Goal: Task Accomplishment & Management: Complete application form

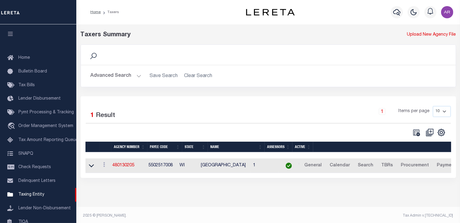
scroll to position [70, 0]
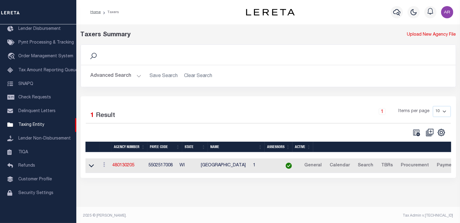
click at [322, 73] on h2 "Advanced Search Save Search Clear Search tblPayees_dynamictable_____DefaultSave…" at bounding box center [268, 76] width 365 height 12
click at [137, 75] on button "Advanced Search" at bounding box center [116, 76] width 51 height 12
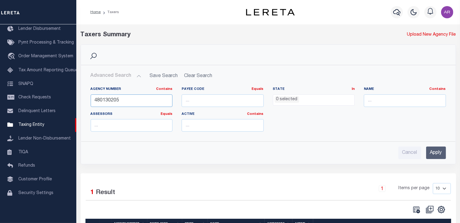
drag, startPoint x: 104, startPoint y: 100, endPoint x: 111, endPoint y: 101, distance: 6.5
click at [111, 101] on input "480130205" at bounding box center [132, 101] width 82 height 13
drag, startPoint x: 130, startPoint y: 99, endPoint x: 75, endPoint y: 99, distance: 54.9
click at [75, 99] on div "Home Taxers Profile" at bounding box center [230, 137] width 460 height 274
type input "421700920"
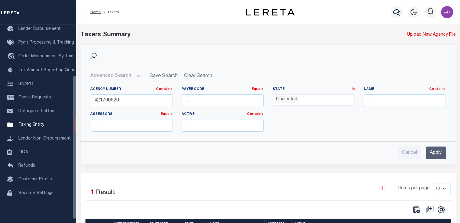
click at [436, 151] on input "Apply" at bounding box center [436, 153] width 20 height 13
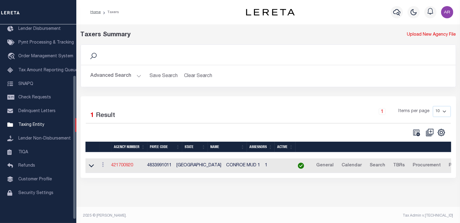
click at [131, 164] on link "421700920" at bounding box center [122, 165] width 22 height 4
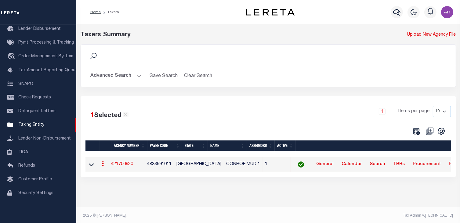
click at [104, 164] on icon at bounding box center [103, 163] width 2 height 5
click at [131, 185] on link "Clone agency" at bounding box center [121, 184] width 42 height 10
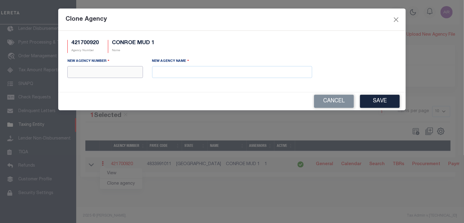
click at [118, 73] on input "text" at bounding box center [105, 72] width 76 height 12
type input "421703955"
click at [170, 72] on input "text" at bounding box center [232, 72] width 160 height 12
click at [313, 22] on div "Clone Agency" at bounding box center [232, 20] width 348 height 22
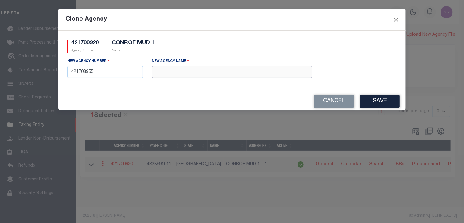
click at [178, 74] on input "text" at bounding box center [232, 72] width 160 height 12
paste input "MONTGOMERY COUNTY MUD 38"
type input "MONTGOMERY COUNTY MUD 38"
click at [376, 101] on button "Save" at bounding box center [380, 101] width 40 height 13
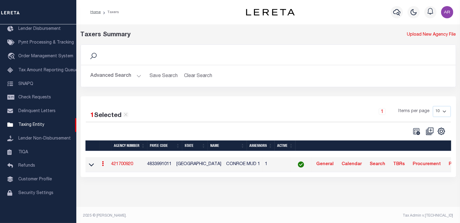
click at [136, 75] on button "Advanced Search" at bounding box center [116, 76] width 51 height 12
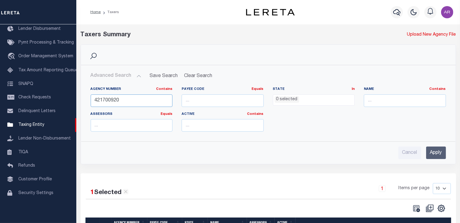
drag, startPoint x: 108, startPoint y: 100, endPoint x: 154, endPoint y: 101, distance: 45.5
click at [154, 101] on input "421700920" at bounding box center [132, 101] width 82 height 13
type input "421703955"
click at [440, 151] on input "Apply" at bounding box center [436, 153] width 20 height 13
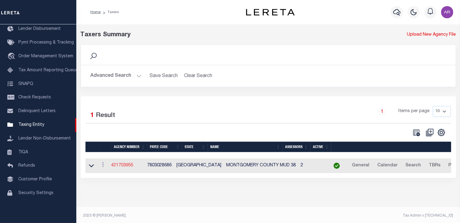
click at [132, 165] on link "421703955" at bounding box center [122, 165] width 22 height 4
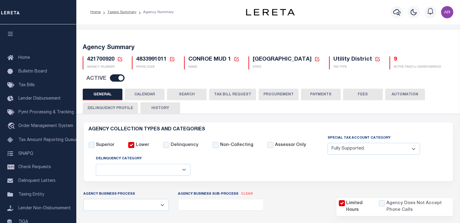
select select "1"
select select
click at [375, 59] on icon at bounding box center [377, 58] width 5 height 5
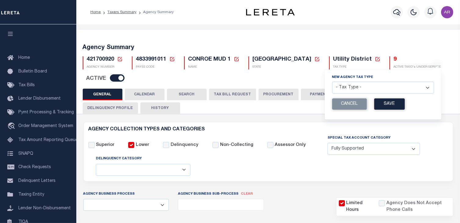
click at [368, 88] on select "- Tax Type - Assessments Bonds Borough Central Collection Agency City Conversio…" at bounding box center [383, 88] width 102 height 12
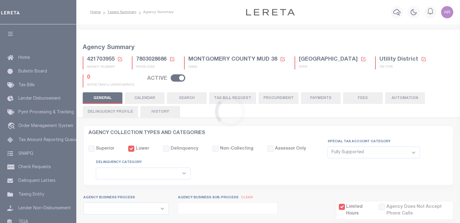
select select "1"
select select
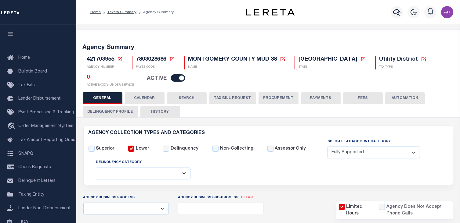
click at [433, 38] on div "Agency Summary 421703955 Agency Number Edit Cancel Ok New Agency Number Cancel …" at bounding box center [268, 65] width 386 height 56
click at [367, 94] on button "FEES" at bounding box center [363, 98] width 40 height 12
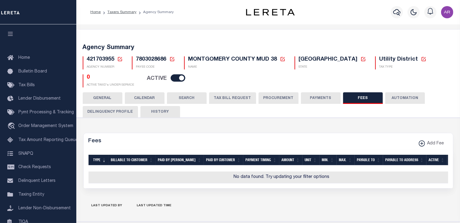
click at [323, 94] on button "PAYMENTS" at bounding box center [321, 98] width 40 height 12
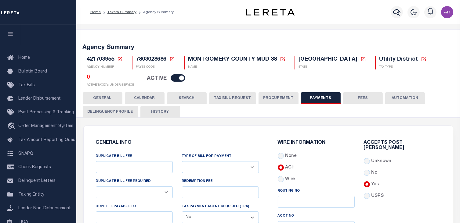
drag, startPoint x: 102, startPoint y: 95, endPoint x: 168, endPoint y: 80, distance: 67.3
click at [102, 95] on button "GENERAL" at bounding box center [103, 98] width 40 height 12
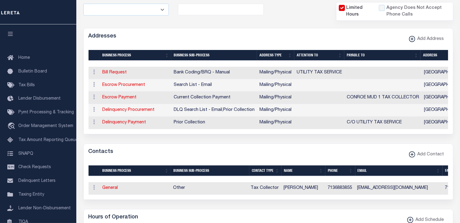
scroll to position [211, 0]
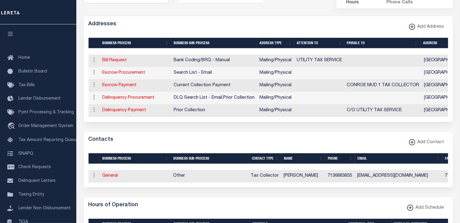
click at [354, 17] on div "Addresses Add Address" at bounding box center [268, 24] width 369 height 17
click at [130, 83] on link "Escrow Payment" at bounding box center [119, 85] width 34 height 4
select select "1"
checkbox input "false"
select select
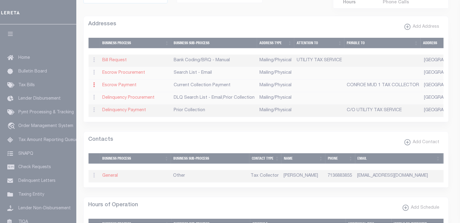
type input "GOVERNMENT CENTER"
type input "100 NORTH ST"
type input "MONTICELLO"
select select "NY"
type input "12701-1160"
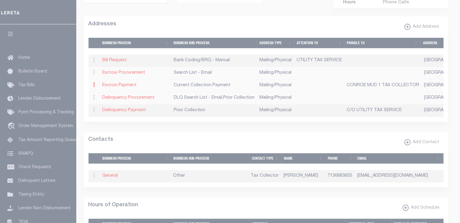
select select "5"
checkbox input "true"
type input "CONROE MUD 1 TAX COLLECTOR"
select select "3"
select select "11"
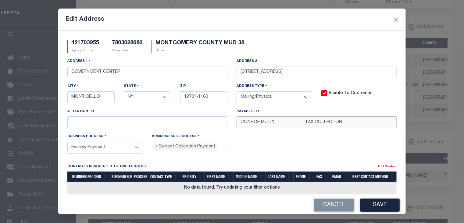
drag, startPoint x: 351, startPoint y: 122, endPoint x: 214, endPoint y: 123, distance: 136.6
click at [214, 123] on div "Address 1 GOVERNMENT CENTER Address 2 100 NORTH ST City MONTICELLO State - Sele…" at bounding box center [232, 95] width 339 height 75
paste input "text"
type input "TAX COLLECTOR"
drag, startPoint x: 170, startPoint y: 73, endPoint x: 49, endPoint y: 71, distance: 120.2
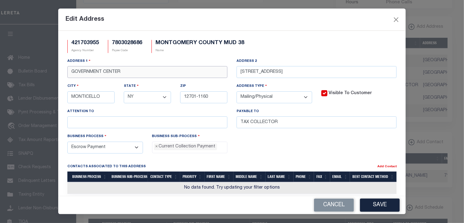
click at [49, 71] on div "Edit Address 421703955 Agency Number 7803028686 Payee Code MONTGOMERY COUNTY MU…" at bounding box center [232, 111] width 464 height 223
paste input "C/O UTILITY TAX SERVICE"
type input "C/O UTILITY TAX SERVICE"
drag, startPoint x: 336, startPoint y: 17, endPoint x: 326, endPoint y: 45, distance: 30.0
click at [336, 17] on div "Edit Address" at bounding box center [232, 20] width 348 height 22
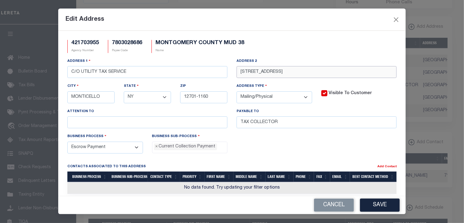
drag, startPoint x: 301, startPoint y: 72, endPoint x: 221, endPoint y: 63, distance: 81.2
click at [221, 63] on div "Address 1 C/O UTILITY TAX SERVICE Address 2 100 NORTH ST City MONTICELLO State …" at bounding box center [232, 95] width 339 height 75
paste input "750 WEST 43RD"
type input "1750 WEST 43RD ST"
drag, startPoint x: 325, startPoint y: 21, endPoint x: 317, endPoint y: 28, distance: 10.1
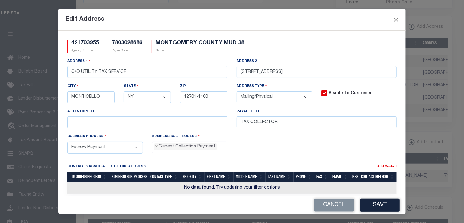
click at [325, 20] on div "Edit Address" at bounding box center [232, 20] width 348 height 22
drag, startPoint x: 217, startPoint y: 96, endPoint x: 172, endPoint y: 93, distance: 45.3
click at [173, 93] on div "Address 1 C/O UTILITY TAX SERVICE Address 2 1750 WEST 43RD ST City MONTICELLO S…" at bounding box center [232, 95] width 339 height 75
type input "77018"
click at [163, 98] on select "- Select - AK AL AR AZ CA CO CT DC DE FL GA GU HI IA ID IL IN KS KY LA MA MD ME…" at bounding box center [147, 97] width 47 height 12
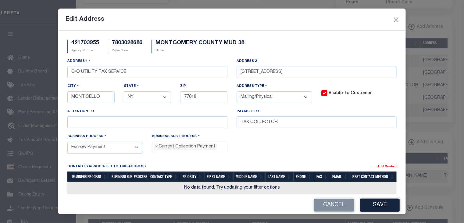
select select "[GEOGRAPHIC_DATA]"
click at [124, 92] on select "- Select - AK AL AR AZ CA CO CT DC DE FL GA GU HI IA ID IL IN KS KY LA MA MD ME…" at bounding box center [147, 97] width 47 height 12
drag, startPoint x: 107, startPoint y: 97, endPoint x: 55, endPoint y: 94, distance: 52.6
click at [55, 94] on div "Edit Address 421703955 Agency Number 7803028686 Payee Code MONTGOMERY COUNTY MU…" at bounding box center [232, 111] width 464 height 223
paste input "HOUSTON"
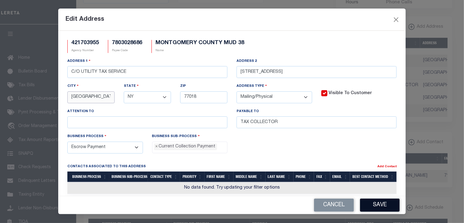
type input "HOUSTON"
click at [376, 205] on button "Save" at bounding box center [380, 205] width 40 height 13
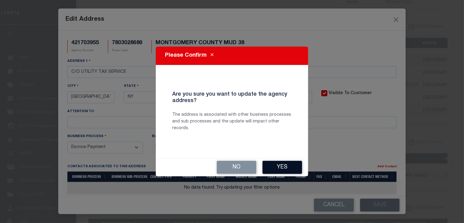
click at [279, 169] on button "Yes" at bounding box center [283, 167] width 40 height 13
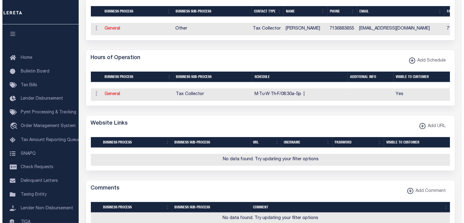
scroll to position [374, 0]
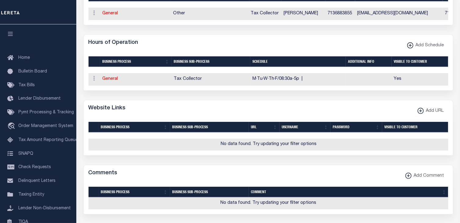
click at [371, 49] on div "Hours of Operation Add Schedule" at bounding box center [268, 43] width 369 height 17
click at [420, 111] on icon "button" at bounding box center [420, 111] width 3 height 1
select select
checkbox input "true"
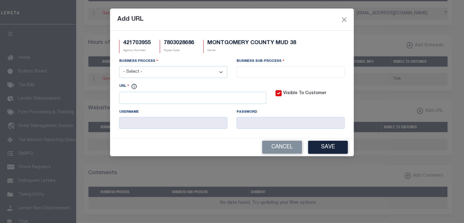
click at [223, 72] on select "- Select - All Automation Bill Request Delinquency Payment Delinquency Procurem…" at bounding box center [173, 72] width 108 height 12
select select "6"
click at [119, 67] on select "- Select - All Automation Bill Request Delinquency Payment Delinquency Procurem…" at bounding box center [173, 72] width 108 height 12
click at [248, 70] on input "search" at bounding box center [291, 71] width 105 height 7
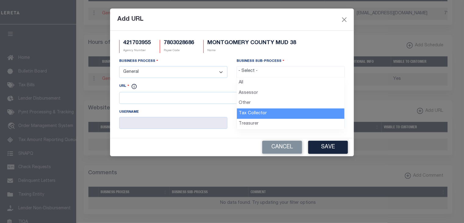
select select "31"
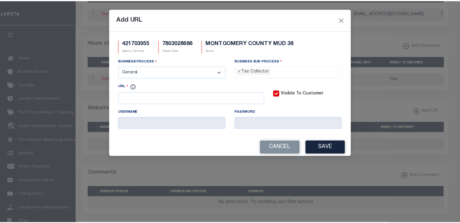
scroll to position [17, 0]
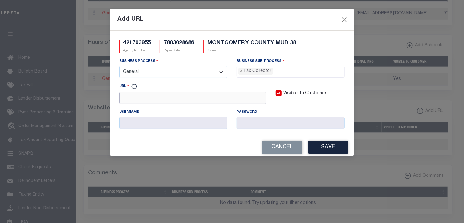
click at [144, 101] on input "URL" at bounding box center [192, 98] width 147 height 12
paste input "[URL][DOMAIN_NAME]"
type input "[URL][DOMAIN_NAME]"
click at [338, 149] on button "Save" at bounding box center [328, 147] width 40 height 13
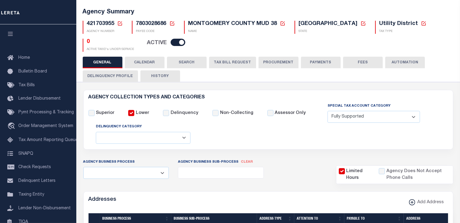
scroll to position [0, 0]
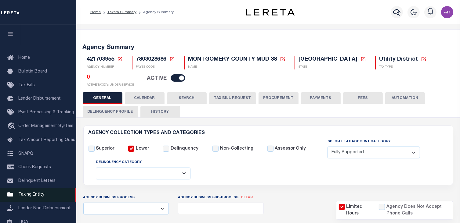
click at [33, 197] on span "Taxing Entity" at bounding box center [31, 195] width 26 height 4
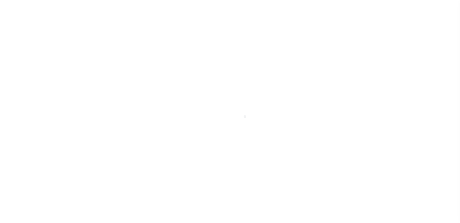
scroll to position [75, 0]
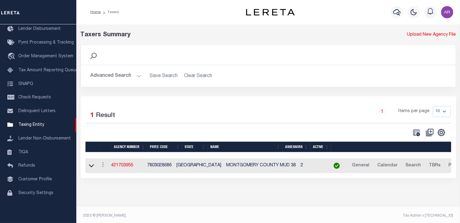
click at [137, 75] on button "Advanced Search" at bounding box center [116, 76] width 51 height 12
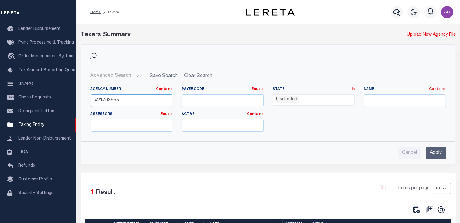
drag, startPoint x: 109, startPoint y: 101, endPoint x: 151, endPoint y: 102, distance: 42.4
click at [150, 102] on input "421703955" at bounding box center [132, 101] width 82 height 13
type input "421700929"
click at [437, 152] on input "Apply" at bounding box center [436, 153] width 20 height 13
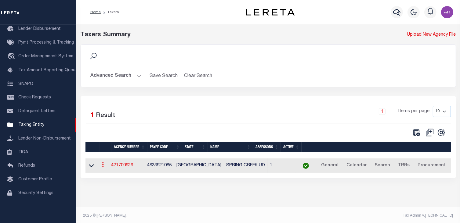
click at [104, 166] on icon at bounding box center [103, 164] width 2 height 5
click at [128, 186] on link "Clone agency" at bounding box center [121, 185] width 42 height 10
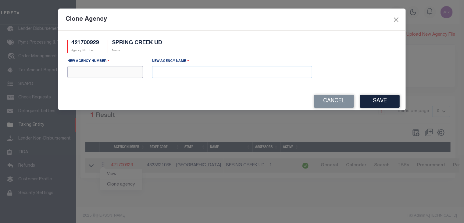
click at [106, 73] on input "text" at bounding box center [105, 72] width 76 height 12
type input "421703956"
click at [162, 70] on input "text" at bounding box center [232, 72] width 160 height 12
click at [195, 75] on input "text" at bounding box center [232, 72] width 160 height 12
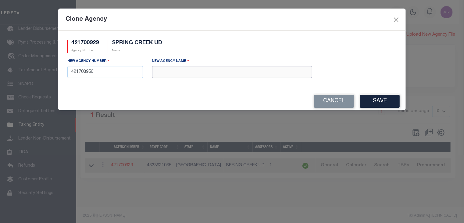
paste input "MONTGOMERY COUNTY MUD 252"
type input "MONTGOMERY COUNTY MUD 252"
click at [380, 101] on button "Save" at bounding box center [380, 101] width 40 height 13
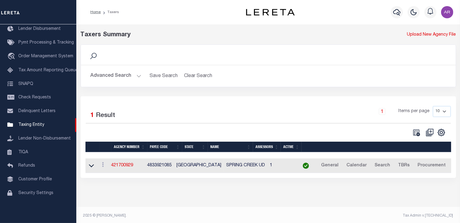
click at [137, 75] on button "Advanced Search" at bounding box center [116, 76] width 51 height 12
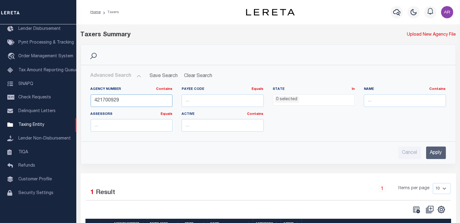
drag, startPoint x: 108, startPoint y: 101, endPoint x: 191, endPoint y: 106, distance: 83.1
click at [191, 106] on div "Agency Number Contains Contains Is 421700929 Payee Code Equals Equals Is Not Eq…" at bounding box center [268, 112] width 364 height 50
type input "421703956"
click at [443, 151] on input "Apply" at bounding box center [436, 153] width 20 height 13
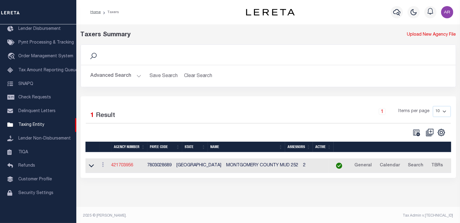
click at [128, 165] on link "421703956" at bounding box center [122, 165] width 22 height 4
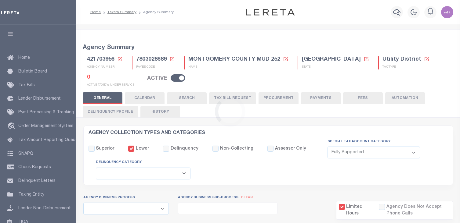
select select "1"
select select
select select "false"
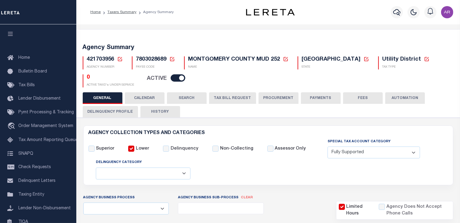
click at [364, 93] on button "FEES" at bounding box center [363, 98] width 40 height 12
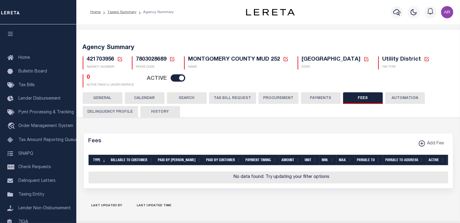
click at [324, 94] on button "PAYMENTS" at bounding box center [321, 98] width 40 height 12
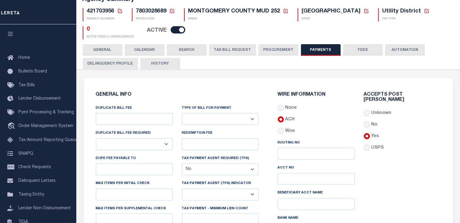
scroll to position [43, 0]
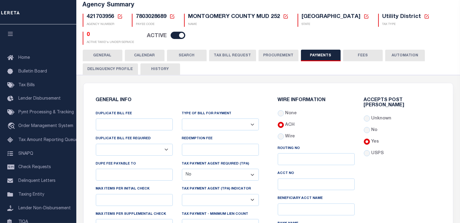
click at [105, 50] on button "GENERAL" at bounding box center [103, 56] width 40 height 12
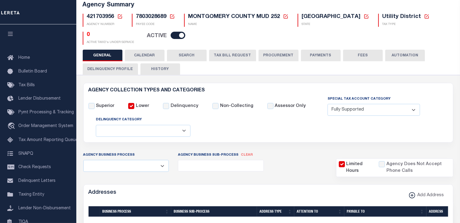
click at [451, 39] on div "421703956 Agency Number Edit Cancel Ok" at bounding box center [268, 27] width 380 height 36
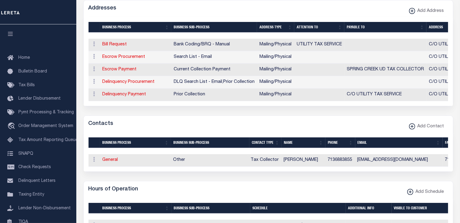
scroll to position [228, 0]
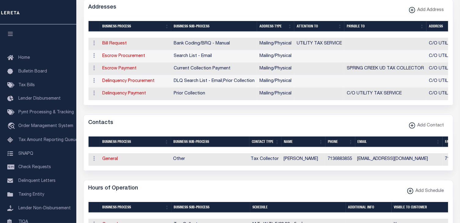
click at [369, 6] on div "Addresses Add Address" at bounding box center [268, 7] width 369 height 17
drag, startPoint x: 357, startPoint y: 8, endPoint x: 360, endPoint y: 11, distance: 4.5
click at [357, 8] on div "Addresses Add Address" at bounding box center [268, 7] width 369 height 17
click at [126, 66] on link "Escrow Payment" at bounding box center [119, 68] width 34 height 4
select select "1"
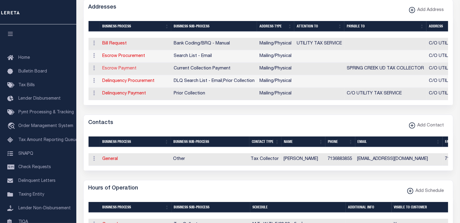
checkbox input "false"
select select
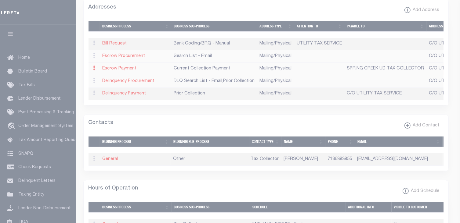
type input "C/O UTILITY TAX SERVICE"
type input "1750 WEST 43RD ST"
type input "HOUSTON"
select select "[GEOGRAPHIC_DATA]"
type input "77018"
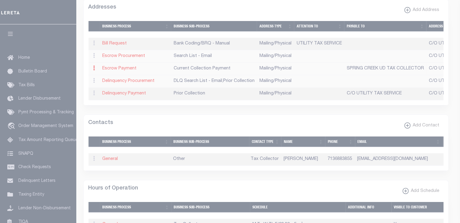
select select "5"
checkbox input "true"
type input "SPRING CREEK UD TAX COLLECTOR"
select select "3"
select select "11"
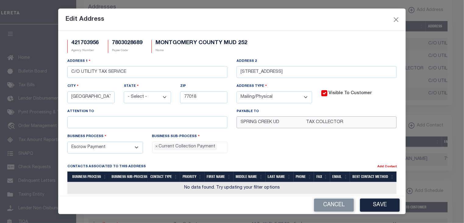
drag, startPoint x: 362, startPoint y: 122, endPoint x: 224, endPoint y: 122, distance: 138.2
click at [225, 122] on div "Address 1 C/O UTILITY TAX SERVICE Address [STREET_ADDRESS] City [GEOGRAPHIC_DAT…" at bounding box center [232, 95] width 339 height 75
paste input "text"
type input "TAX COLLECTOR"
drag, startPoint x: 321, startPoint y: 17, endPoint x: 333, endPoint y: 55, distance: 40.0
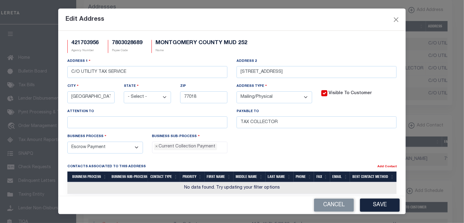
click at [321, 17] on div "Edit Address" at bounding box center [232, 20] width 348 height 22
click at [381, 205] on button "Save" at bounding box center [380, 205] width 40 height 13
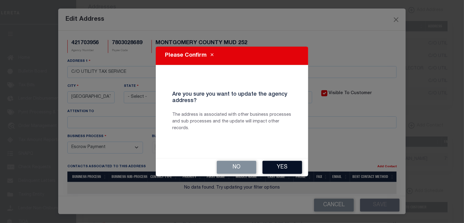
click at [289, 166] on button "Yes" at bounding box center [283, 167] width 40 height 13
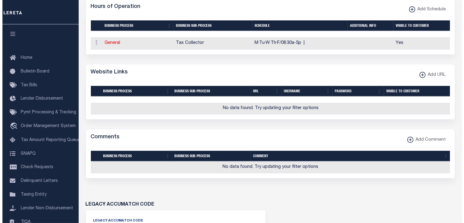
scroll to position [445, 0]
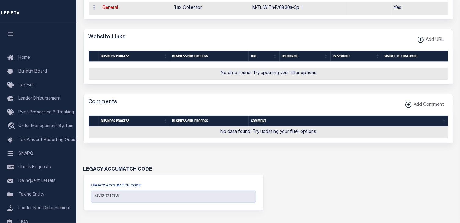
click at [349, 35] on div "Website Links Add URL" at bounding box center [268, 37] width 369 height 17
click at [418, 42] on xmlns\ "button" at bounding box center [420, 40] width 6 height 6
select select
checkbox input "true"
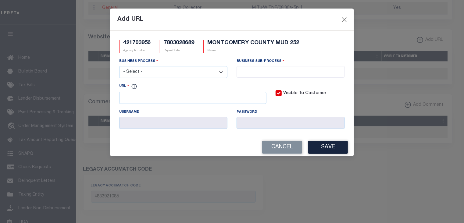
click at [223, 72] on select "- Select - All Automation Bill Request Delinquency Payment Delinquency Procurem…" at bounding box center [173, 72] width 108 height 12
select select "6"
click at [119, 67] on select "- Select - All Automation Bill Request Delinquency Payment Delinquency Procurem…" at bounding box center [173, 72] width 108 height 12
click at [248, 72] on input "search" at bounding box center [291, 71] width 105 height 7
select select "31"
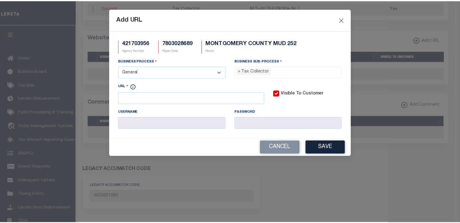
scroll to position [17, 0]
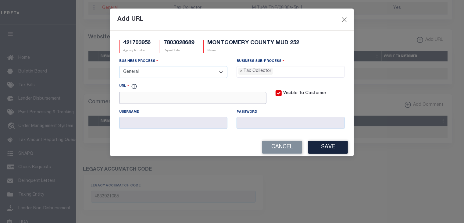
click at [188, 100] on input "URL" at bounding box center [192, 98] width 147 height 12
paste input "https://www.utilitytaxservice.com/AccountSrch"
type input "https://www.utilitytaxservice.com/AccountSrch"
click at [329, 147] on button "Save" at bounding box center [328, 147] width 40 height 13
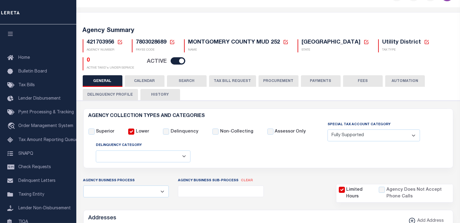
scroll to position [0, 0]
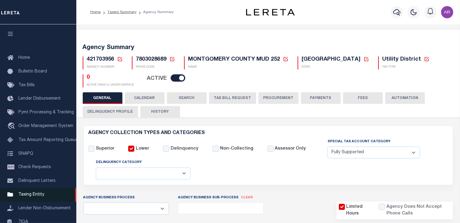
click at [40, 197] on span "Taxing Entity" at bounding box center [31, 195] width 26 height 4
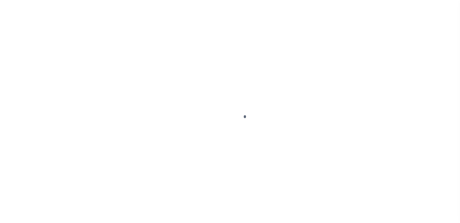
scroll to position [75, 0]
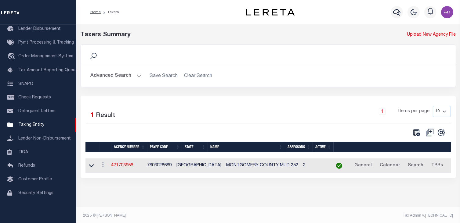
click at [139, 75] on button "Advanced Search" at bounding box center [116, 76] width 51 height 12
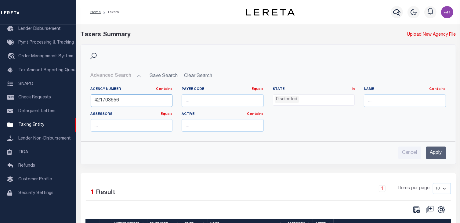
drag, startPoint x: 99, startPoint y: 101, endPoint x: 210, endPoint y: 102, distance: 111.3
click at [210, 102] on div "Agency Number Contains Contains Is 421703956 Payee Code Equals Equals Is Not Eq…" at bounding box center [268, 112] width 364 height 50
type input "421631401"
click at [433, 151] on input "Apply" at bounding box center [436, 153] width 20 height 13
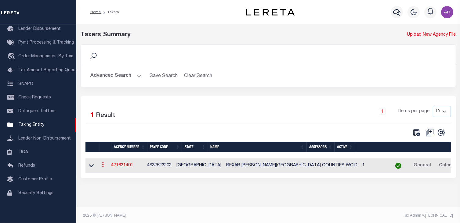
click at [104, 166] on icon at bounding box center [103, 164] width 2 height 5
click at [118, 184] on link "Clone agency" at bounding box center [121, 185] width 42 height 10
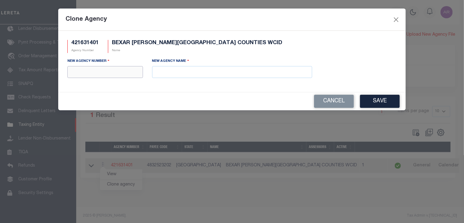
click at [114, 74] on input "text" at bounding box center [105, 72] width 76 height 12
type input "421631402"
click at [171, 72] on input "text" at bounding box center [232, 72] width 160 height 12
click at [320, 18] on div "Clone Agency" at bounding box center [232, 20] width 348 height 22
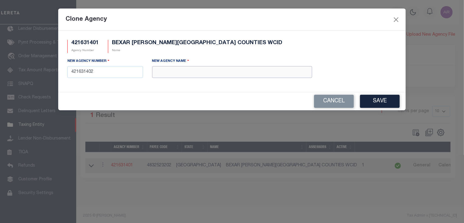
click at [201, 70] on input "text" at bounding box center [232, 72] width 160 height 12
paste input "MEDINA COUNTY FWSD 5"
type input "MEDINA COUNTY FWSD 5"
click at [376, 101] on button "Save" at bounding box center [380, 101] width 40 height 13
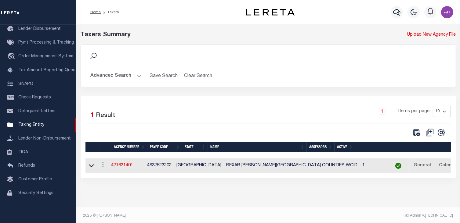
click at [137, 75] on button "Advanced Search" at bounding box center [116, 76] width 51 height 12
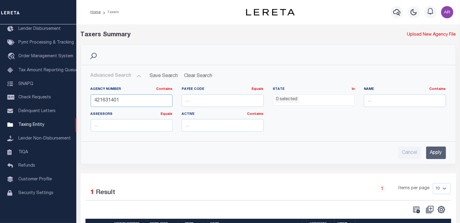
drag, startPoint x: 117, startPoint y: 102, endPoint x: 149, endPoint y: 101, distance: 32.6
click at [149, 101] on input "421631401" at bounding box center [132, 101] width 82 height 13
type input "421631402"
click at [434, 149] on input "Apply" at bounding box center [436, 153] width 20 height 13
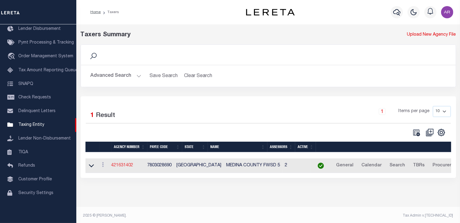
click at [127, 165] on link "421631402" at bounding box center [122, 165] width 22 height 4
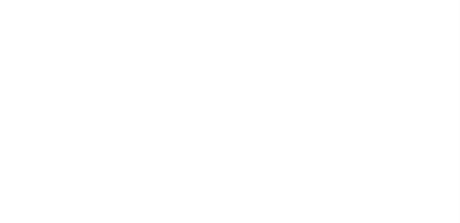
select select
checkbox input "false"
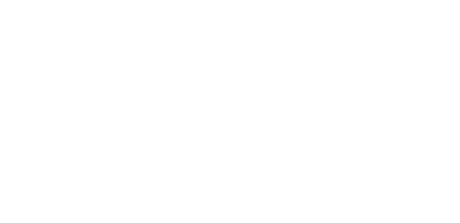
select select "1"
checkbox input "false"
type input "4832523202"
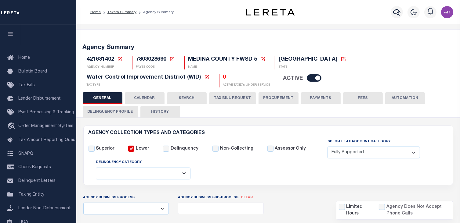
click at [364, 97] on button "FEES" at bounding box center [363, 98] width 40 height 12
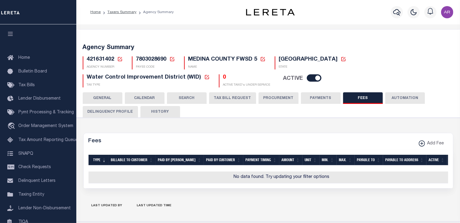
click at [324, 99] on button "PAYMENTS" at bounding box center [321, 98] width 40 height 12
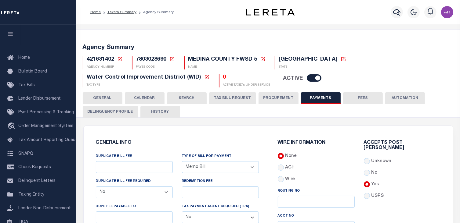
click at [110, 99] on button "GENERAL" at bounding box center [103, 98] width 40 height 12
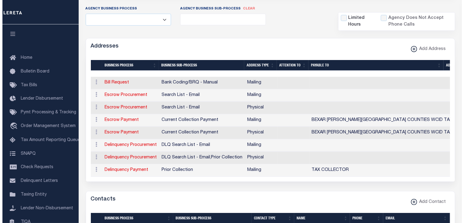
scroll to position [190, 0]
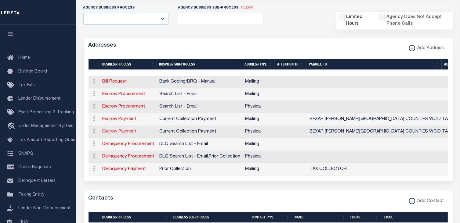
click at [127, 130] on link "Escrow Payment" at bounding box center [119, 132] width 34 height 4
select select "1"
checkbox input "false"
select select
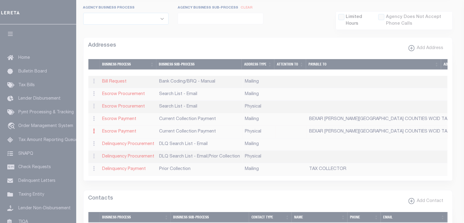
type input "2107 HIGHWAY 132"
type input "NATALIA"
select select "[GEOGRAPHIC_DATA]"
type input "78059"
select select "2"
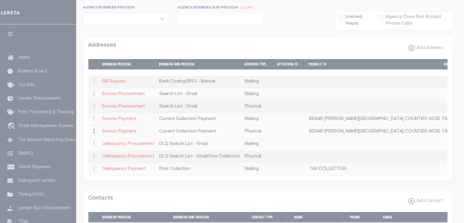
checkbox input "true"
type input "BEXAR MEDINA ATASCOSA COUNTIES WCID TAX COLLECTOR"
select select "3"
select select "11"
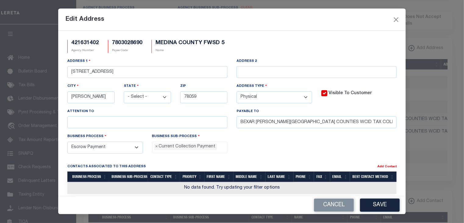
click at [303, 98] on select "- Select - FedEx/Overnight Lock Box Mailing Mailing/Physical Physical" at bounding box center [275, 97] width 76 height 12
select select "5"
click at [237, 92] on select "- Select - FedEx/Overnight Lock Box Mailing Mailing/Physical Physical" at bounding box center [275, 97] width 76 height 12
drag, startPoint x: 385, startPoint y: 124, endPoint x: 203, endPoint y: 119, distance: 182.4
click at [203, 119] on div "Address 1 2107 HIGHWAY 132 Address 2 City NATALIA State - Select - AK AL AR AZ …" at bounding box center [232, 95] width 339 height 75
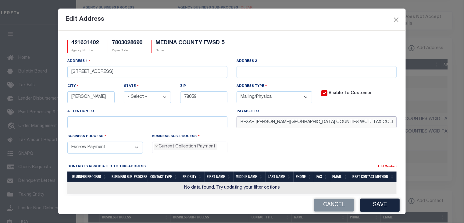
paste input "text"
type input "TAX COLLECTOR"
drag, startPoint x: 325, startPoint y: 21, endPoint x: 160, endPoint y: 77, distance: 173.6
click at [324, 21] on div "Edit Address" at bounding box center [232, 20] width 348 height 22
drag, startPoint x: 138, startPoint y: 71, endPoint x: 56, endPoint y: 65, distance: 82.6
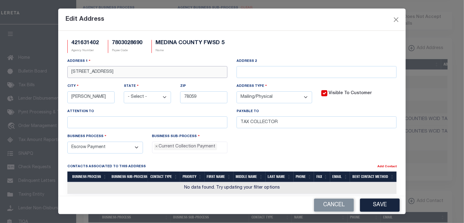
click at [56, 65] on div "Edit Address 421631402 Agency Number 7803028690 Payee Code MEDINA COUNTY FWSD 5…" at bounding box center [232, 111] width 464 height 223
paste input "C/O UTILITY TAX SERVICE"
type input "C/O UTILITY TAX SERVICE"
type input "[GEOGRAPHIC_DATA]"
drag, startPoint x: 329, startPoint y: 16, endPoint x: 303, endPoint y: 35, distance: 32.3
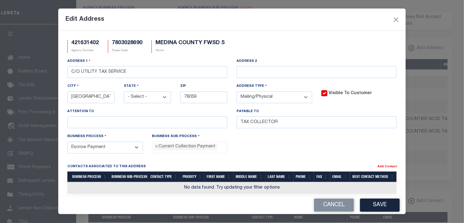
click at [329, 16] on div "Edit Address" at bounding box center [232, 20] width 348 height 22
click at [255, 69] on input "text" at bounding box center [317, 72] width 160 height 12
paste input "[STREET_ADDRESS]"
type input "[STREET_ADDRESS]"
drag, startPoint x: 185, startPoint y: 100, endPoint x: 244, endPoint y: 99, distance: 58.6
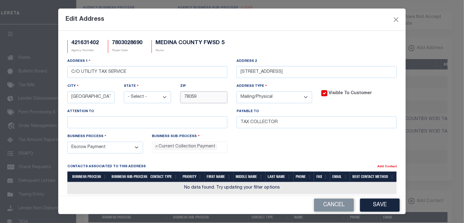
click at [244, 99] on div "Address 1 C/O UTILITY TAX SERVICE Address [STREET_ADDRESS] City [GEOGRAPHIC_DAT…" at bounding box center [232, 95] width 339 height 75
type input "77018"
click at [326, 46] on div "421631402 Agency Number 7803028690 Payee Code MEDINA COUNTY FWSD 5 Name" at bounding box center [232, 49] width 339 height 18
click at [388, 205] on button "Save" at bounding box center [380, 205] width 40 height 13
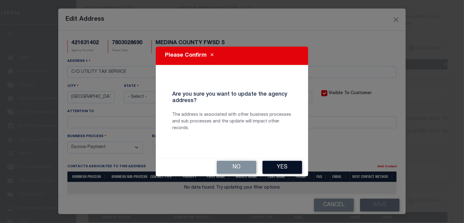
click at [282, 167] on button "Yes" at bounding box center [283, 167] width 40 height 13
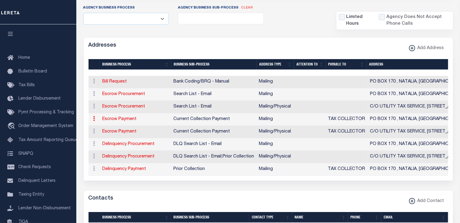
click at [94, 119] on icon at bounding box center [94, 118] width 2 height 5
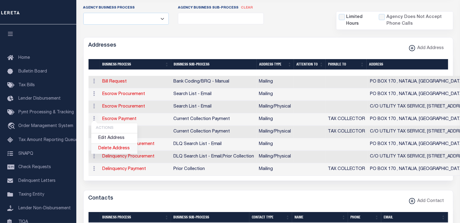
click at [113, 148] on link "Delete Address" at bounding box center [114, 149] width 46 height 10
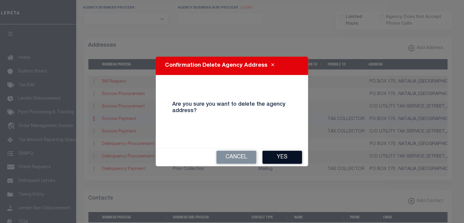
click at [289, 155] on button "Yes" at bounding box center [283, 157] width 40 height 13
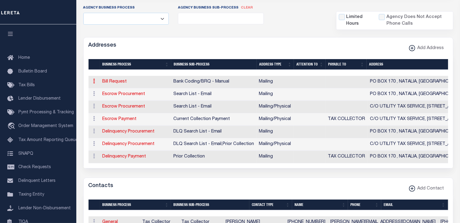
click at [94, 81] on icon at bounding box center [94, 81] width 2 height 5
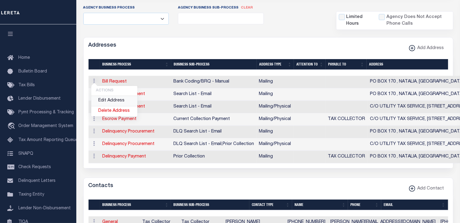
click at [111, 100] on link "Edit Address" at bounding box center [114, 101] width 46 height 10
select select
select select "1"
checkbox input "false"
select select
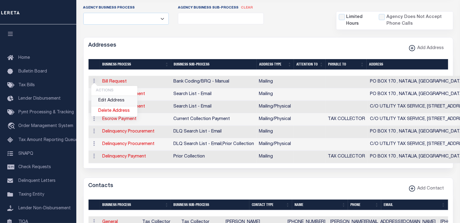
select select
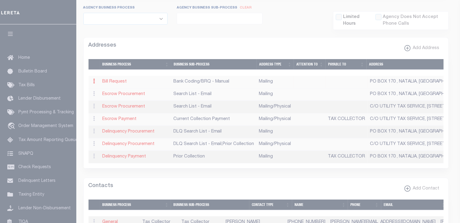
type input "PO BOX 170"
type input "NATALIA"
select select "[GEOGRAPHIC_DATA]"
type input "78059"
checkbox input "true"
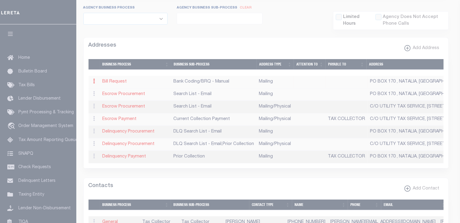
select select "1"
select select "2"
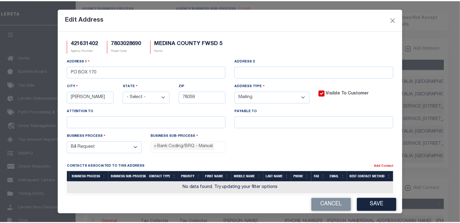
scroll to position [11, 0]
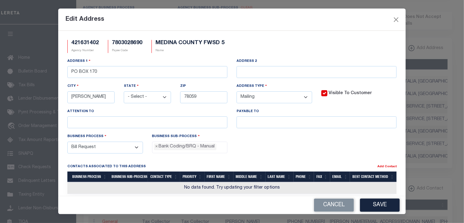
drag, startPoint x: 287, startPoint y: 16, endPoint x: 213, endPoint y: 55, distance: 84.0
click at [287, 16] on div "Edit Address" at bounding box center [232, 20] width 348 height 22
drag, startPoint x: 149, startPoint y: 74, endPoint x: 46, endPoint y: 74, distance: 102.2
click at [46, 74] on div "Edit Address 421631402 Agency Number 7803028690 Payee Code MEDINA COUNTY FWSD 5…" at bounding box center [232, 111] width 464 height 223
paste input "C/O UTILITY TAX SERVICE"
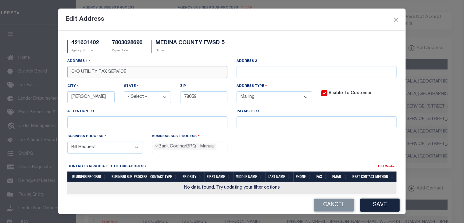
type input "C/O UTILITY TAX SERVICE"
drag, startPoint x: 302, startPoint y: 22, endPoint x: 299, endPoint y: 108, distance: 86.7
click at [302, 21] on div "Edit Address" at bounding box center [232, 20] width 348 height 22
drag, startPoint x: 313, startPoint y: 18, endPoint x: 281, endPoint y: 63, distance: 55.6
click at [313, 18] on div "Edit Address" at bounding box center [232, 20] width 348 height 22
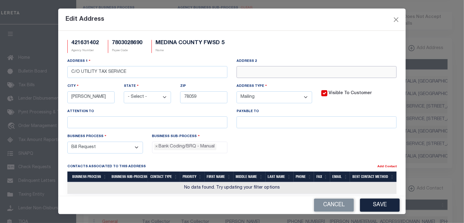
click at [263, 72] on input "text" at bounding box center [317, 72] width 160 height 12
paste input "1750 WEST 43RD ST"
type input "1750 WEST 43RD ST"
type input "HOUSTON"
click at [316, 20] on div "Edit Address" at bounding box center [232, 20] width 348 height 22
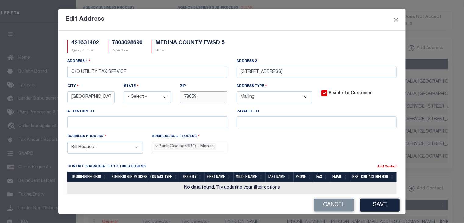
drag, startPoint x: 184, startPoint y: 98, endPoint x: 259, endPoint y: 95, distance: 74.8
click at [259, 95] on div "Address 1 C/O UTILITY TAX SERVICE Address 2 1750 WEST 43RD ST City HOUSTON Stat…" at bounding box center [232, 95] width 339 height 75
type input "77018"
click at [253, 120] on input "text" at bounding box center [317, 123] width 160 height 12
type input "TAX COLLECTOR"
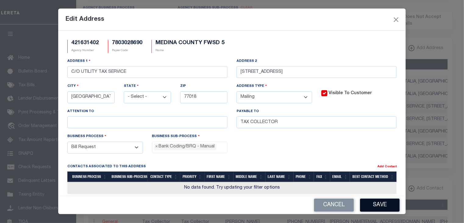
click at [384, 204] on button "Save" at bounding box center [380, 205] width 40 height 13
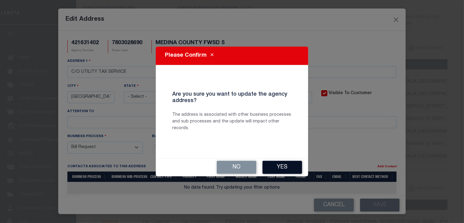
click at [292, 167] on button "Yes" at bounding box center [283, 167] width 40 height 13
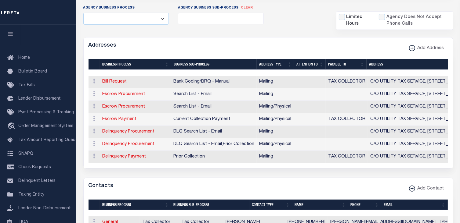
drag, startPoint x: 312, startPoint y: 41, endPoint x: 315, endPoint y: 45, distance: 5.7
click at [312, 41] on div "Addresses Add Address" at bounding box center [268, 46] width 369 height 17
click at [133, 156] on link "Delinquency Payment" at bounding box center [124, 157] width 44 height 4
select select
select select "1"
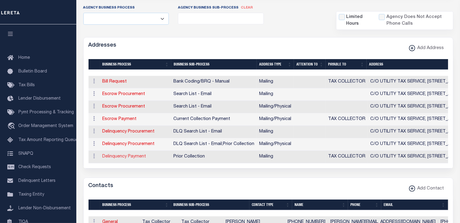
checkbox input "false"
select select
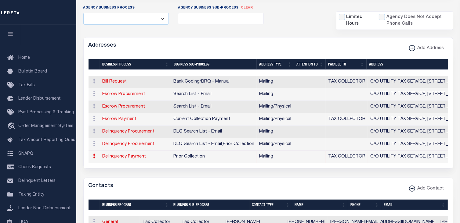
type input "C/O UTILITY TAX SERVICE"
type input "1750 WEST 43RD ST"
type input "HOUSTON"
select select "[GEOGRAPHIC_DATA]"
type input "77018"
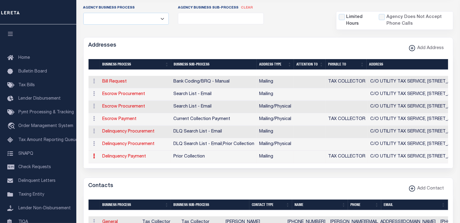
checkbox input "true"
type input "TAX COLLECTOR"
select select "5"
select select "27"
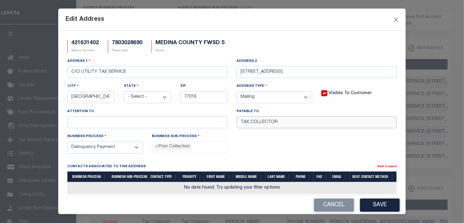
drag, startPoint x: 324, startPoint y: 122, endPoint x: 205, endPoint y: 120, distance: 119.0
click at [205, 120] on div "Address 1 C/O UTILITY TAX SERVICE Address 2 1750 WEST 43RD ST City HOUSTON Stat…" at bounding box center [232, 95] width 339 height 75
paste input "C/O UTILITY TAX SERVICE"
type input "C/O UTILITY TAX SERVICE"
click at [376, 207] on button "Save" at bounding box center [380, 205] width 40 height 13
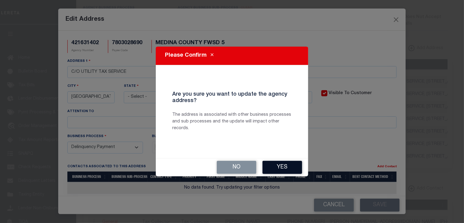
click at [286, 165] on button "Yes" at bounding box center [283, 167] width 40 height 13
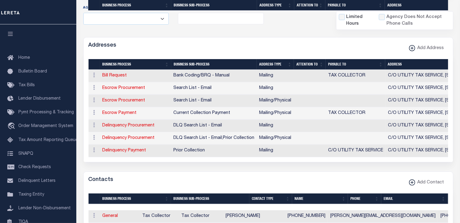
scroll to position [325, 0]
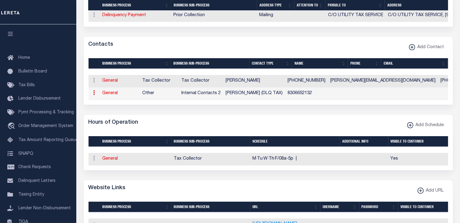
click at [93, 95] on icon at bounding box center [94, 92] width 2 height 5
click at [121, 125] on link "Delete Contact" at bounding box center [114, 123] width 46 height 10
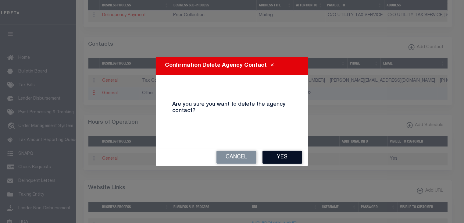
click at [288, 157] on button "Yes" at bounding box center [283, 157] width 40 height 13
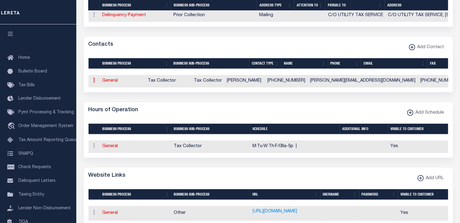
click at [94, 83] on icon at bounding box center [94, 80] width 2 height 5
click at [111, 103] on link "Edit Contact" at bounding box center [114, 100] width 46 height 10
checkbox input "false"
select select
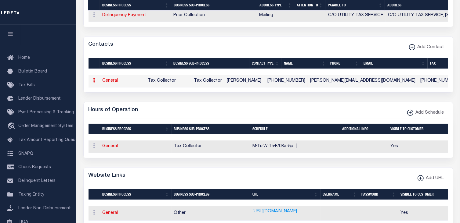
select select "2"
select select "1"
type input "MARY"
type input "ANN"
type input "FLORES"
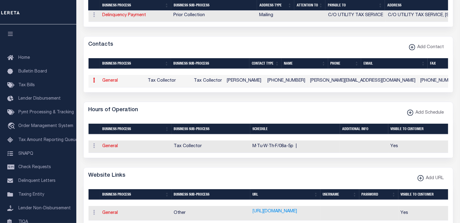
type input "830-665-2132"
type input "830-663-3519"
type input "MARYANN@BMAWATER.ORG"
checkbox input "true"
select select "6"
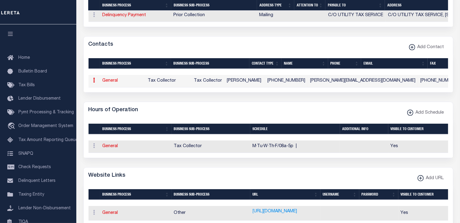
select select "31"
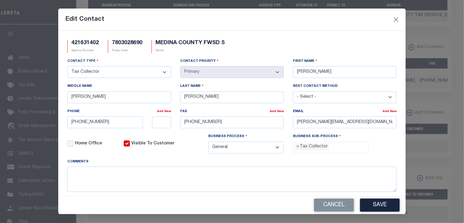
click at [326, 16] on div "Edit Contact" at bounding box center [232, 20] width 348 height 22
drag, startPoint x: 381, startPoint y: 124, endPoint x: 231, endPoint y: 128, distance: 149.8
click at [232, 128] on div "Contact Type - Select - Assessor Clerk Internal Contacts 1 Internal Contacts 2 …" at bounding box center [232, 108] width 339 height 101
paste input "UTILITYTAXSERVICE@SBCGLOBAL.NET"
type input "UTILITYTAXSERVICE@SBCGLOBAL.NET"
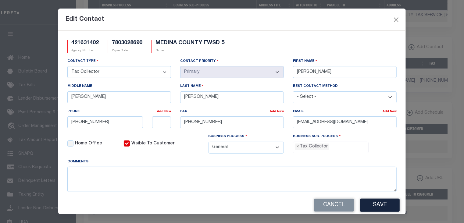
drag, startPoint x: 304, startPoint y: 17, endPoint x: 302, endPoint y: 30, distance: 13.6
click at [304, 17] on div "Edit Contact" at bounding box center [232, 20] width 348 height 22
drag, startPoint x: 223, startPoint y: 98, endPoint x: 165, endPoint y: 95, distance: 58.0
click at [165, 95] on div "Contact Type - Select - Assessor Clerk Internal Contacts 1 Internal Contacts 2 …" at bounding box center [232, 108] width 339 height 101
paste input "ARTERBURN"
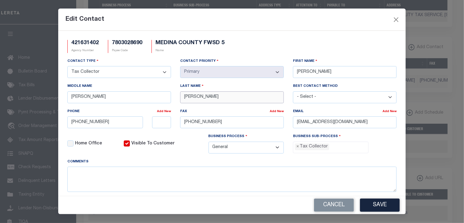
type input "ARTERBURN"
click at [278, 70] on div "Contact Type - Select - Assessor Clerk Internal Contacts 1 Internal Contacts 2 …" at bounding box center [232, 108] width 339 height 101
type input "MIKE"
click at [303, 21] on div "Edit Contact" at bounding box center [232, 20] width 348 height 22
drag, startPoint x: 123, startPoint y: 124, endPoint x: 65, endPoint y: 123, distance: 58.6
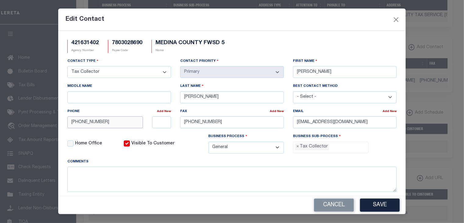
click at [65, 123] on div "830-665-2132" at bounding box center [105, 123] width 85 height 12
paste input "713-688-3855"
type input "713-688-3855"
drag, startPoint x: 227, startPoint y: 123, endPoint x: 148, endPoint y: 120, distance: 79.4
click at [148, 120] on div "Contact Type - Select - Assessor Clerk Internal Contacts 1 Internal Contacts 2 …" at bounding box center [232, 108] width 339 height 101
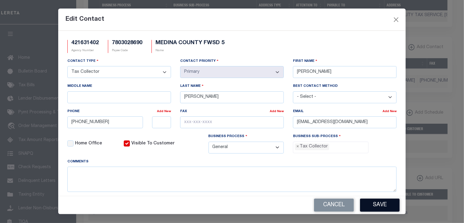
click at [376, 206] on button "Save" at bounding box center [380, 205] width 40 height 13
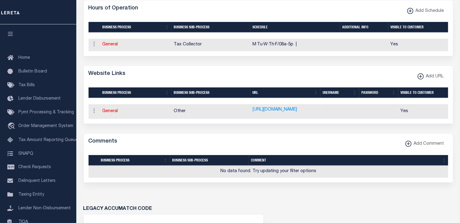
scroll to position [445, 0]
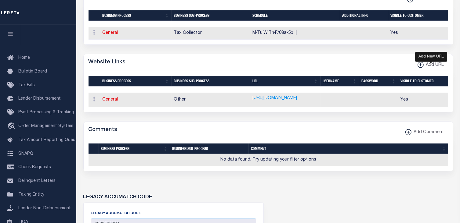
click at [421, 68] on xmlns\ "button" at bounding box center [420, 65] width 6 height 6
select select
checkbox input "true"
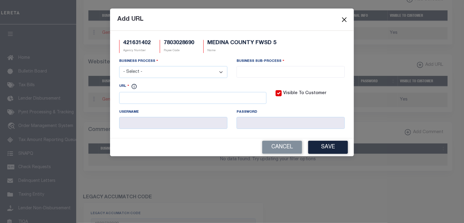
click at [344, 18] on button "Close" at bounding box center [345, 20] width 8 height 8
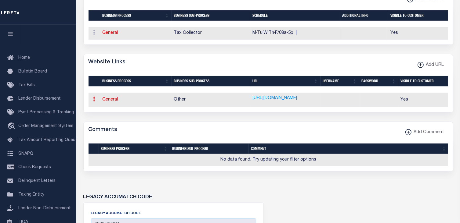
click at [93, 102] on icon at bounding box center [94, 99] width 2 height 5
click at [110, 124] on link "Edit URL" at bounding box center [110, 119] width 38 height 10
select select "6"
type input "https://bmawater.org/"
checkbox input "true"
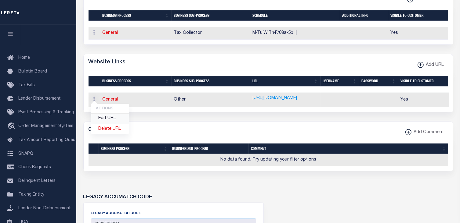
select select "39"
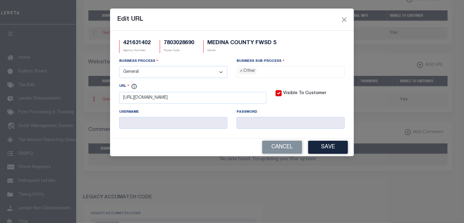
click at [294, 19] on div "Edit URL" at bounding box center [232, 20] width 244 height 22
drag, startPoint x: 230, startPoint y: 101, endPoint x: 102, endPoint y: 95, distance: 128.2
click at [102, 95] on div "Edit URL 421631402 Agency Number 7803028690 Payee Code MEDINA COUNTY FWSD 5 Nam…" at bounding box center [232, 111] width 464 height 223
paste input "www.utilitytaxservice.com/AccountSrch"
type input "https://www.utilitytaxservice.com/AccountSrch"
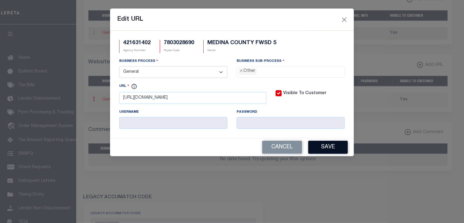
click at [344, 150] on button "Save" at bounding box center [328, 147] width 40 height 13
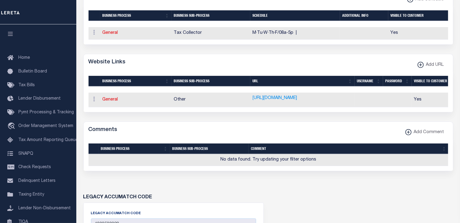
scroll to position [24, 0]
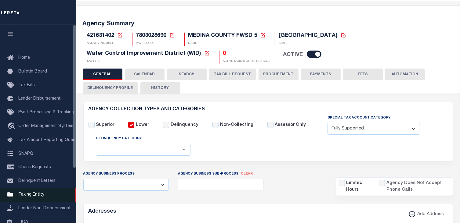
click at [34, 197] on span "Taxing Entity" at bounding box center [31, 195] width 26 height 4
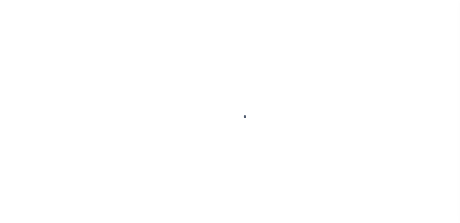
scroll to position [70, 0]
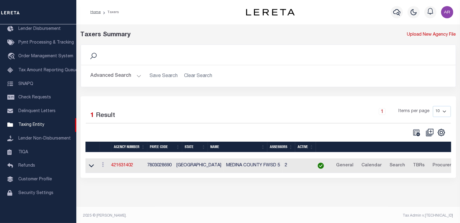
click at [293, 52] on div "Search" at bounding box center [268, 55] width 365 height 10
click at [138, 74] on button "Advanced Search" at bounding box center [116, 76] width 51 height 12
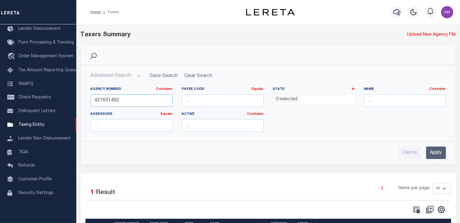
drag, startPoint x: 133, startPoint y: 101, endPoint x: 85, endPoint y: 101, distance: 48.2
click at [85, 101] on div "Agency Number Contains Contains Is 421631402 Payee Code Equals Equals Is Not Eq…" at bounding box center [268, 109] width 374 height 55
type input "421017920"
click at [438, 152] on input "Apply" at bounding box center [436, 153] width 20 height 13
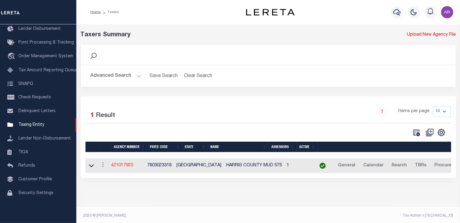
click at [127, 166] on link "421017920" at bounding box center [122, 165] width 22 height 4
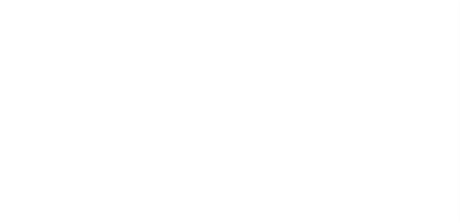
select select
checkbox input "false"
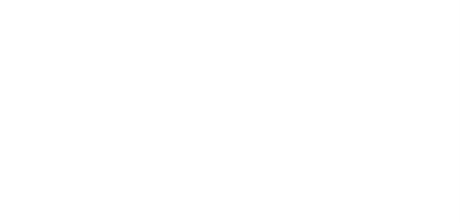
select select "1"
checkbox input "false"
type input "1"
type input "B - Escrow reporting includes - “Delinquent Prior Year(s) Exist”, “Delinquent C…"
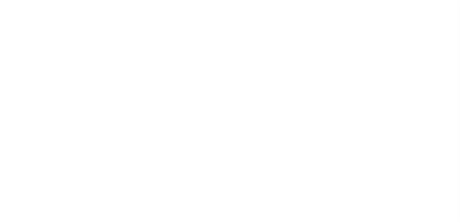
radio input "true"
checkbox input "false"
radio input "true"
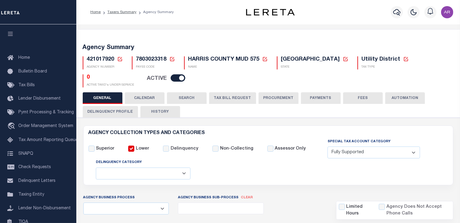
click at [361, 93] on button "FEES" at bounding box center [363, 98] width 40 height 12
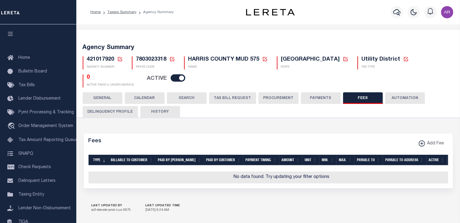
click at [324, 93] on button "PAYMENTS" at bounding box center [321, 98] width 40 height 12
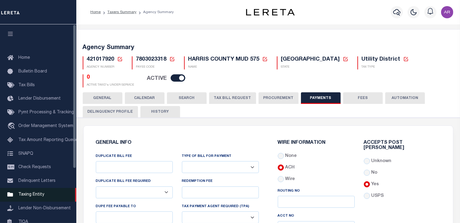
click at [38, 197] on span "Taxing Entity" at bounding box center [31, 195] width 26 height 4
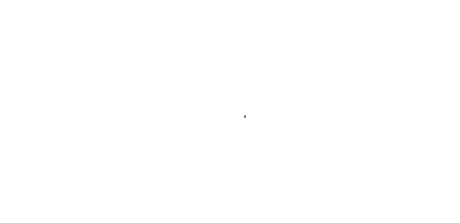
scroll to position [70, 0]
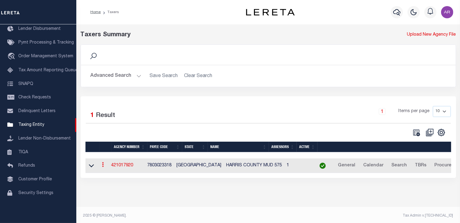
click at [104, 165] on icon at bounding box center [103, 164] width 2 height 5
click at [118, 185] on link "Clone agency" at bounding box center [121, 185] width 42 height 10
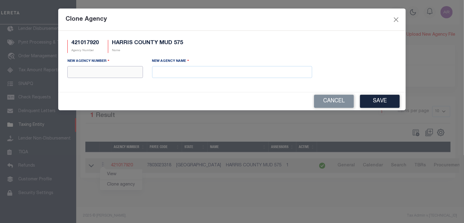
click at [124, 70] on input "text" at bounding box center [105, 72] width 76 height 12
type input "421017945"
click at [189, 69] on input "text" at bounding box center [232, 72] width 160 height 12
paste input "HARRIS COUNTY MUD 597"
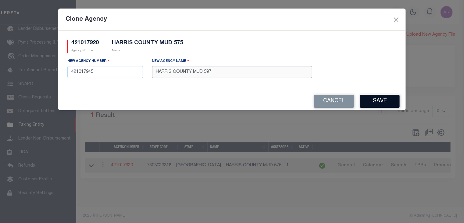
type input "HARRIS COUNTY MUD 597"
click at [386, 102] on button "Save" at bounding box center [380, 101] width 40 height 13
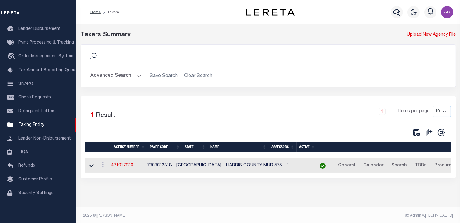
click at [138, 75] on button "Advanced Search" at bounding box center [116, 76] width 51 height 12
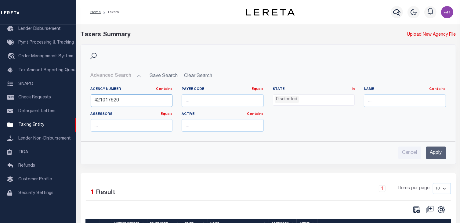
drag, startPoint x: 113, startPoint y: 100, endPoint x: 185, endPoint y: 108, distance: 72.8
click at [185, 108] on div "Agency Number Contains Contains Is 421017920 Payee Code Equals Equals Is Not Eq…" at bounding box center [268, 112] width 364 height 50
type input "421017945"
click at [441, 152] on input "Apply" at bounding box center [436, 153] width 20 height 13
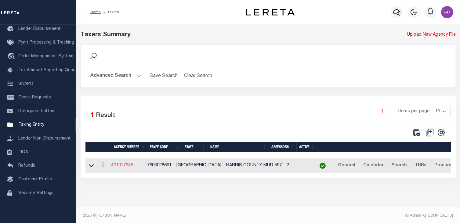
click at [131, 167] on link "421017945" at bounding box center [122, 165] width 22 height 4
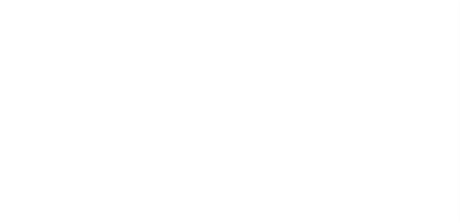
select select
checkbox input "false"
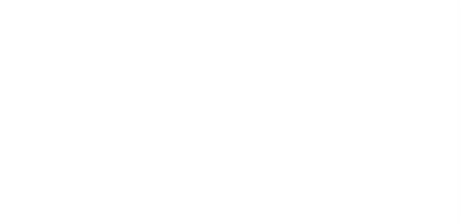
select select "1"
checkbox input "false"
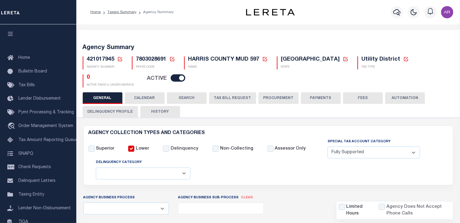
click at [366, 95] on button "FEES" at bounding box center [363, 98] width 40 height 12
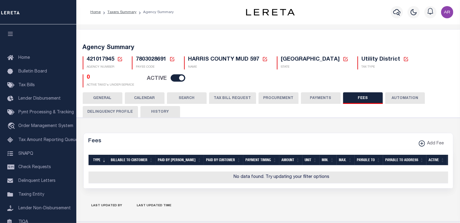
click at [324, 95] on button "PAYMENTS" at bounding box center [321, 98] width 40 height 12
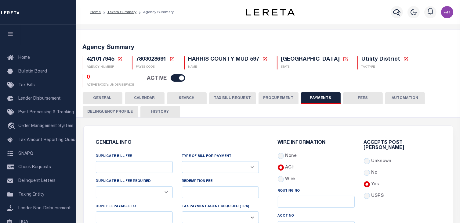
click at [107, 94] on button "GENERAL" at bounding box center [103, 98] width 40 height 12
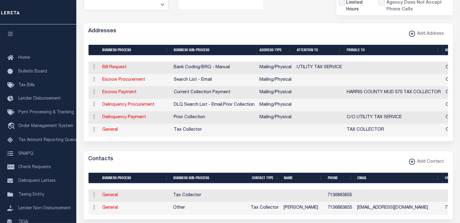
scroll to position [215, 0]
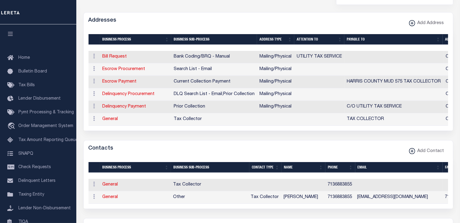
click at [348, 20] on div "Addresses Add Address" at bounding box center [268, 21] width 369 height 17
click at [129, 80] on link "Escrow Payment" at bounding box center [119, 82] width 34 height 4
select select "1"
checkbox input "false"
select select
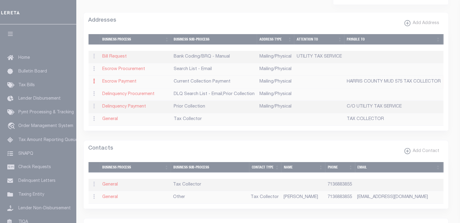
type input "C/O UTILITY TAX SERVICE"
type input "[STREET_ADDRESS]"
type input "[GEOGRAPHIC_DATA]"
select select "[GEOGRAPHIC_DATA]"
type input "77018"
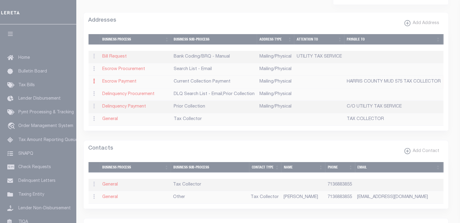
select select "5"
checkbox input "true"
type input "HARRIS COUNTY MUD 575 TAX COLLECTOR"
select select "3"
select select "11"
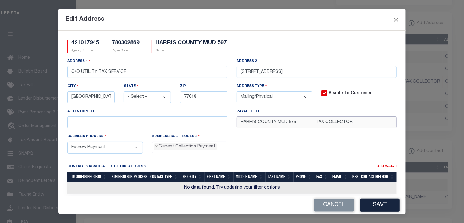
drag, startPoint x: 366, startPoint y: 121, endPoint x: 196, endPoint y: 120, distance: 169.9
click at [196, 120] on div "Address 1 C/O UTILITY TAX SERVICE Address [STREET_ADDRESS] City [GEOGRAPHIC_DAT…" at bounding box center [232, 95] width 339 height 75
paste input "text"
type input "TAX COLLECTOR"
click at [386, 205] on button "Save" at bounding box center [380, 205] width 40 height 13
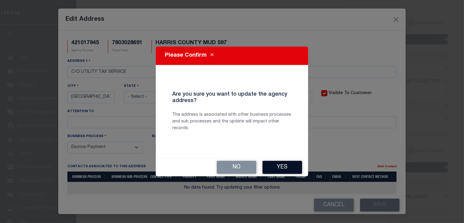
click at [287, 168] on button "Yes" at bounding box center [283, 167] width 40 height 13
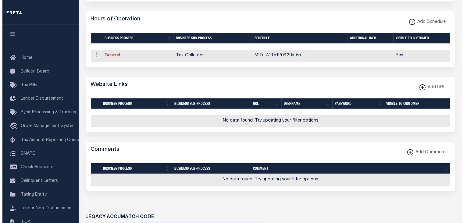
scroll to position [423, 0]
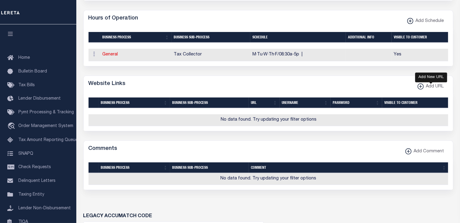
click at [421, 88] on xmlns\ "button" at bounding box center [420, 87] width 6 height 6
select select
checkbox input "true"
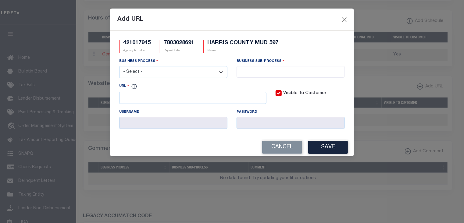
click at [221, 72] on select "- Select - All Automation Bill Request Delinquency Payment Delinquency Procurem…" at bounding box center [173, 72] width 108 height 12
select select "6"
click at [119, 67] on select "- Select - All Automation Bill Request Delinquency Payment Delinquency Procurem…" at bounding box center [173, 72] width 108 height 12
click at [247, 71] on input "search" at bounding box center [291, 71] width 105 height 7
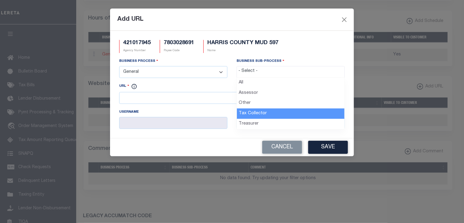
drag, startPoint x: 252, startPoint y: 113, endPoint x: 167, endPoint y: 99, distance: 85.4
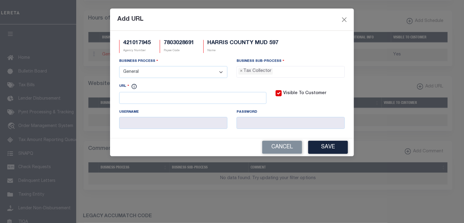
select select "31"
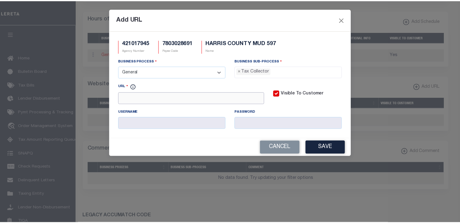
scroll to position [17, 0]
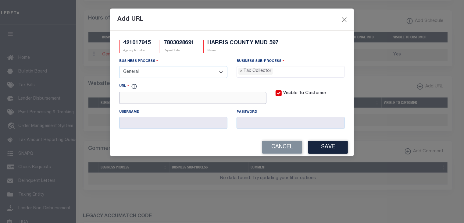
click at [168, 99] on input "URL" at bounding box center [192, 98] width 147 height 12
drag, startPoint x: 300, startPoint y: 15, endPoint x: 297, endPoint y: 18, distance: 4.1
click at [300, 15] on div "Add URL" at bounding box center [232, 20] width 244 height 22
click at [137, 95] on input "URL" at bounding box center [192, 98] width 147 height 12
paste input "https://www.utilitytaxservice.com/AccountSrch"
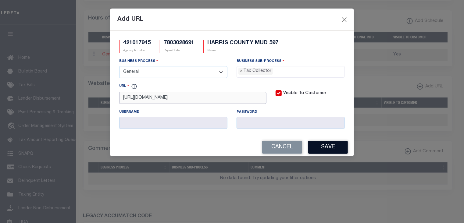
type input "https://www.utilitytaxservice.com/AccountSrch"
click at [326, 148] on button "Save" at bounding box center [328, 147] width 40 height 13
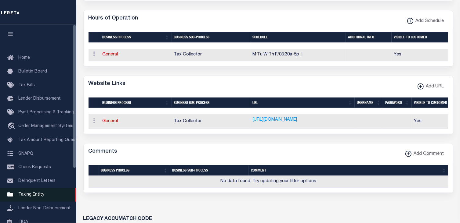
click at [35, 197] on span "Taxing Entity" at bounding box center [31, 195] width 26 height 4
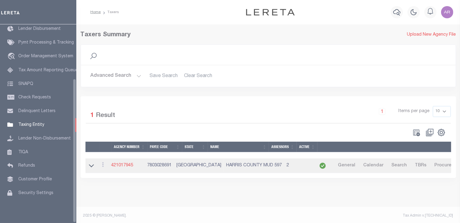
scroll to position [75, 0]
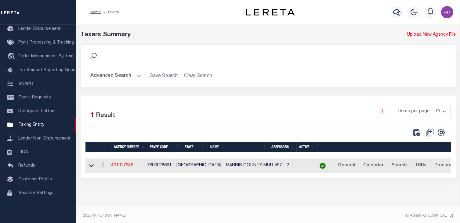
drag, startPoint x: 82, startPoint y: 198, endPoint x: 88, endPoint y: 196, distance: 6.5
click at [82, 196] on div "Taxers Summary Upload New Agency File Search Advanced Search Save Search Clear …" at bounding box center [267, 110] width 383 height 172
